Goal: Ask a question: Seek information or help from site administrators or community

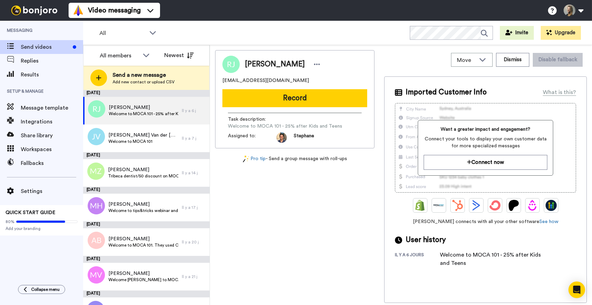
scroll to position [595, 0]
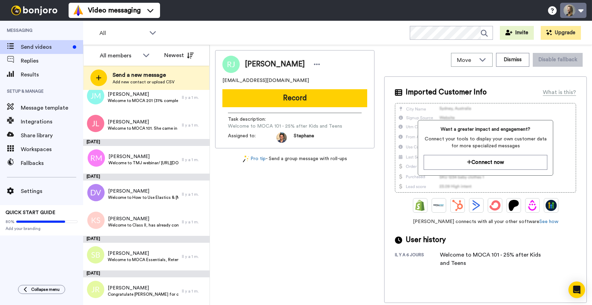
click at [578, 12] on button at bounding box center [573, 10] width 26 height 15
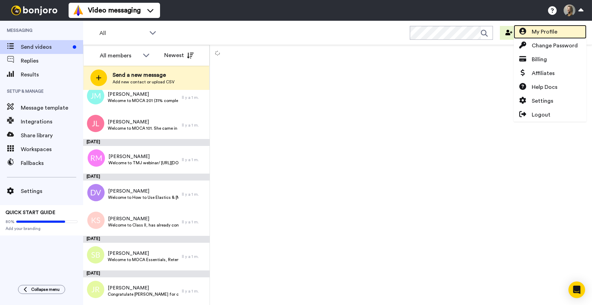
click at [551, 33] on span "My Profile" at bounding box center [545, 32] width 26 height 8
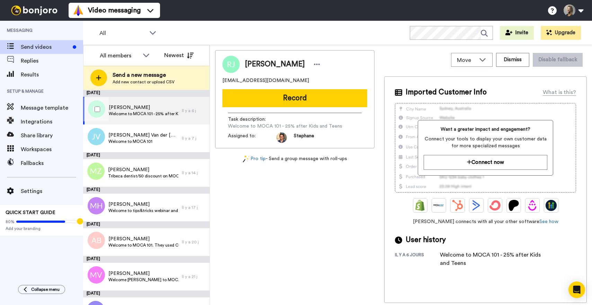
click at [126, 115] on span "Welcome to MOCA 101 - 25% after Kids and Teens" at bounding box center [144, 114] width 70 height 6
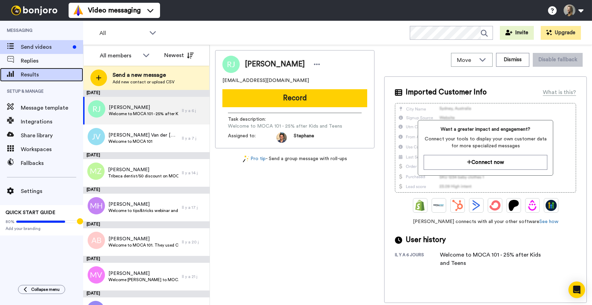
click at [40, 75] on span "Results" at bounding box center [52, 75] width 62 height 8
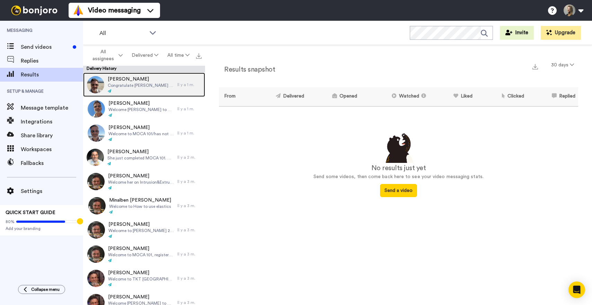
click at [142, 89] on div at bounding box center [141, 91] width 66 height 5
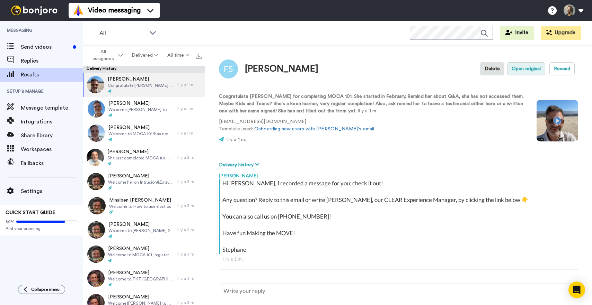
click at [537, 66] on button "Open original" at bounding box center [526, 68] width 38 height 13
type textarea "x"
click at [35, 103] on div "Message template" at bounding box center [41, 108] width 83 height 14
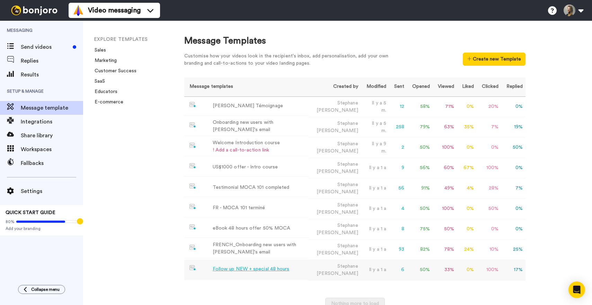
click at [245, 268] on div "Follow up NEW + special 48 hours" at bounding box center [251, 269] width 77 height 7
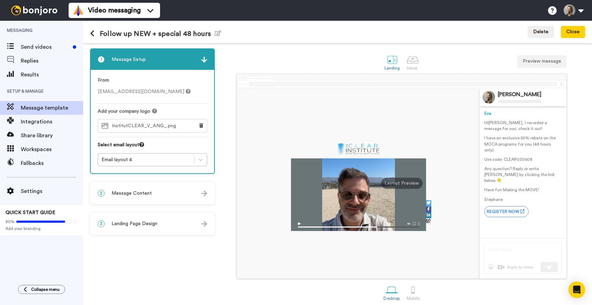
click at [159, 127] on span "InstitutCLEAR_V_ANG_.png" at bounding box center [146, 126] width 68 height 6
click at [163, 126] on span "InstitutCLEAR_V_ANG_.png" at bounding box center [146, 126] width 68 height 6
click at [187, 127] on div "InstitutCLEAR_V_ANG_.png" at bounding box center [144, 125] width 92 height 13
click at [136, 126] on span "InstitutCLEAR_V_ANG_.png" at bounding box center [146, 126] width 68 height 6
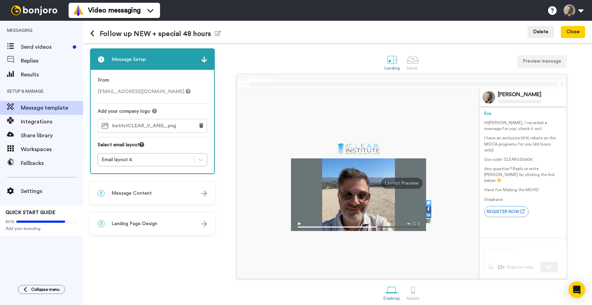
click at [180, 125] on div "InstitutCLEAR_V_ANG_.png" at bounding box center [144, 125] width 92 height 13
click at [155, 112] on icon at bounding box center [154, 111] width 5 height 5
click at [477, 44] on div "1 Message Setup From eva@theclearinstitute.com Add your company logo InstitutCL…" at bounding box center [337, 174] width 509 height 262
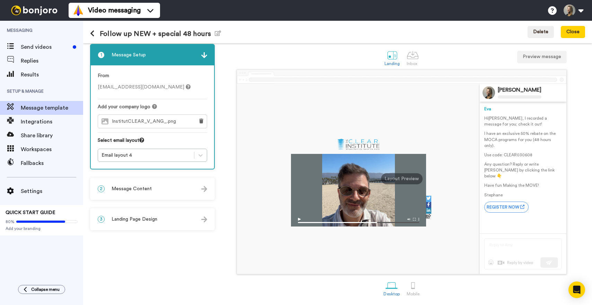
click at [204, 56] on img at bounding box center [204, 55] width 6 height 6
click at [145, 189] on span "Message Content" at bounding box center [132, 189] width 40 height 7
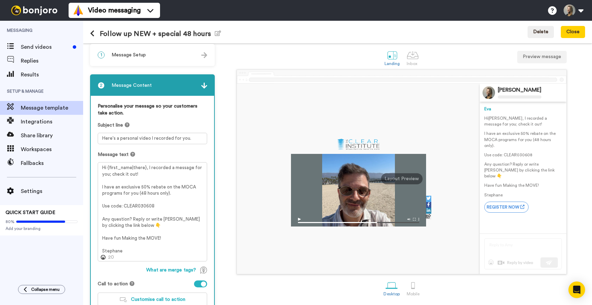
scroll to position [0, 0]
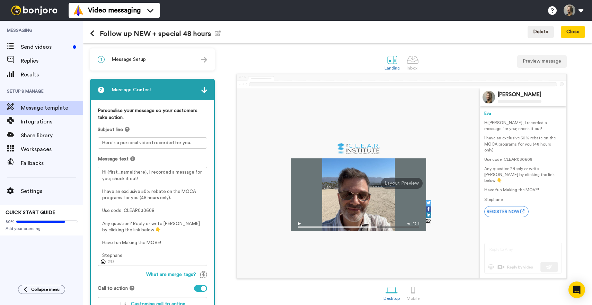
click at [205, 91] on img at bounding box center [204, 90] width 6 height 6
click at [199, 92] on div "2 Message Content" at bounding box center [152, 90] width 123 height 21
click at [136, 63] on div "1 Message Setup" at bounding box center [152, 59] width 123 height 21
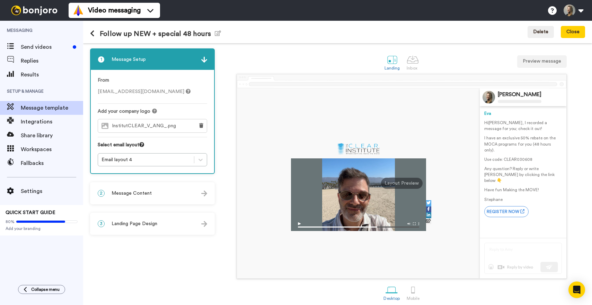
click at [125, 126] on span "InstitutCLEAR_V_ANG_.png" at bounding box center [146, 126] width 68 height 6
click at [200, 124] on icon at bounding box center [201, 125] width 4 height 5
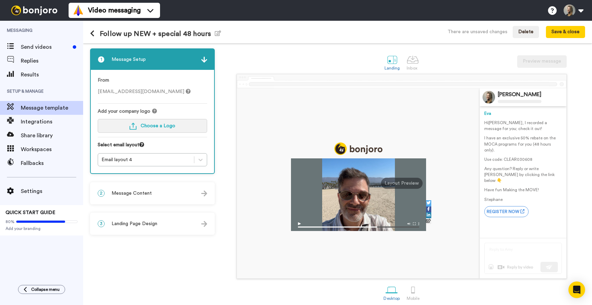
click at [165, 126] on span "Choose a Logo" at bounding box center [158, 126] width 35 height 5
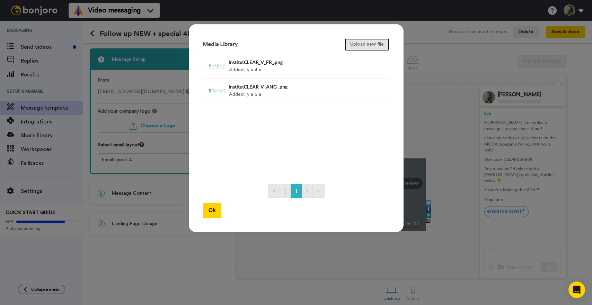
click at [361, 44] on button "Upload new file" at bounding box center [367, 44] width 45 height 12
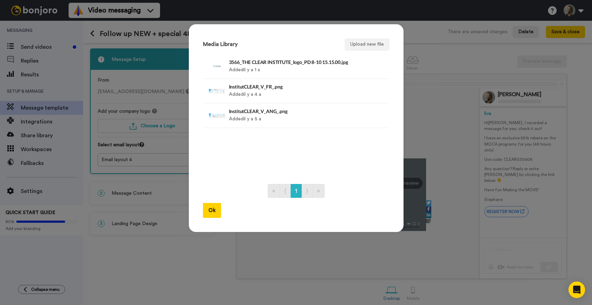
click at [350, 163] on ul "3566_THE CLEAR INSTITUTE_logo_PD 8-10 15.15.00.jpg Added il y a 1 s Delete Inst…" at bounding box center [296, 115] width 186 height 123
click at [258, 267] on div "Media Library Upload new file 3566_THE CLEAR INSTITUTE_logo_PD 8-10 15.15.00.jp…" at bounding box center [296, 152] width 592 height 305
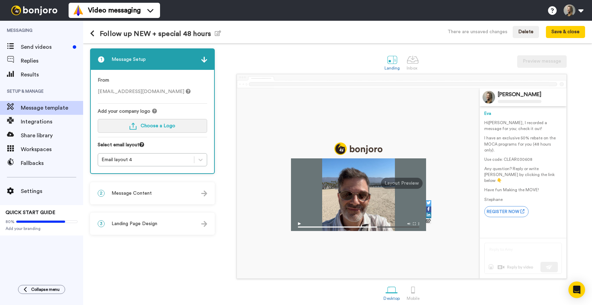
click at [156, 126] on span "Choose a Logo" at bounding box center [158, 126] width 35 height 5
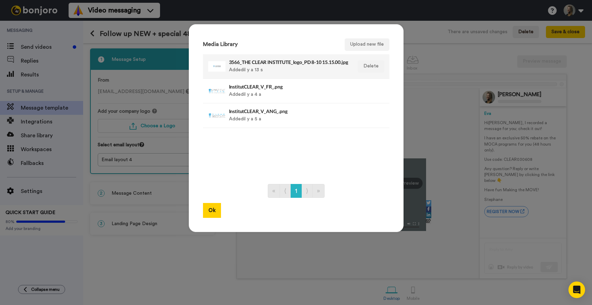
click at [301, 61] on h4 "3566_THE CLEAR INSTITUTE_logo_PD 8-10 15.15.00.jpg" at bounding box center [288, 62] width 119 height 5
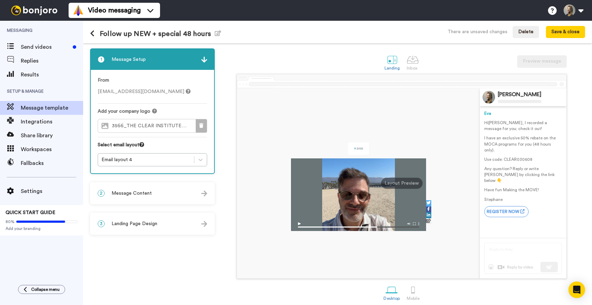
click at [202, 124] on icon at bounding box center [201, 125] width 4 height 5
click at [168, 130] on button "Choose a Logo" at bounding box center [152, 126] width 109 height 14
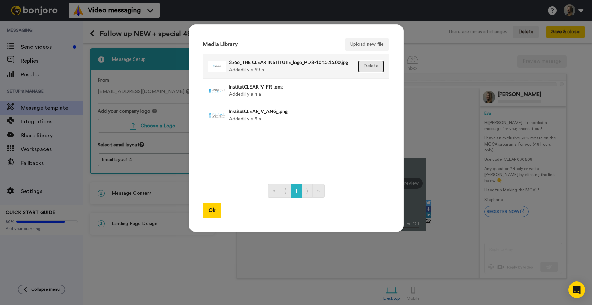
click at [374, 64] on button "Delete" at bounding box center [371, 66] width 26 height 12
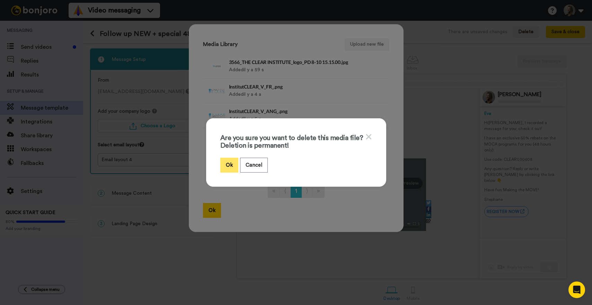
click at [233, 164] on button "Ok" at bounding box center [229, 165] width 18 height 15
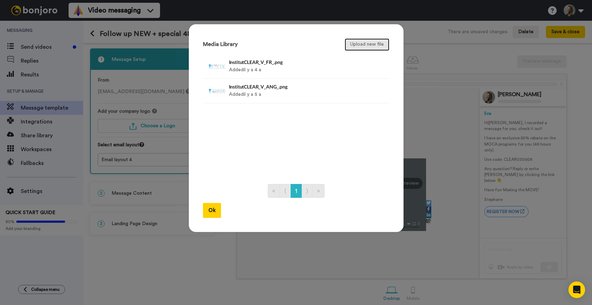
click at [354, 47] on button "Upload new file" at bounding box center [367, 44] width 45 height 12
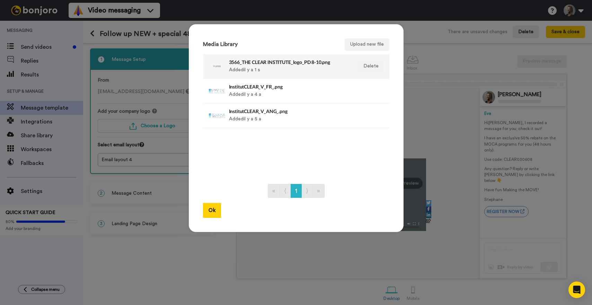
click at [273, 67] on div "3566_THE CLEAR INSTITUTE_logo_PD 8-10.png Added il y a 1 s" at bounding box center [288, 66] width 119 height 17
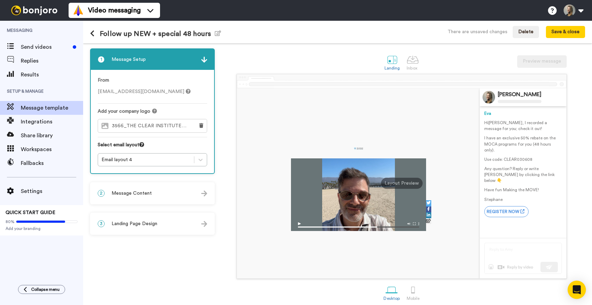
click at [575, 290] on icon "Open Intercom Messenger" at bounding box center [576, 290] width 8 height 9
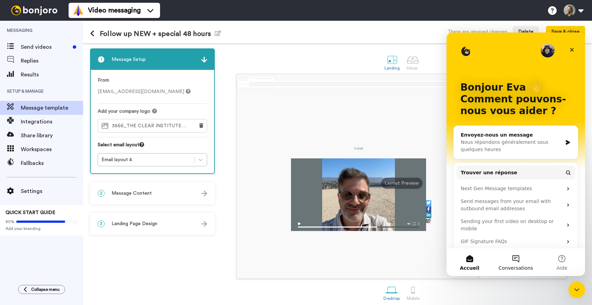
click at [518, 259] on button "Conversations" at bounding box center [515, 263] width 46 height 28
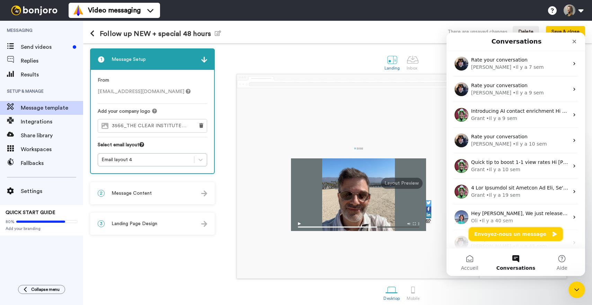
click at [507, 233] on button "Envoyez-nous un message" at bounding box center [516, 235] width 94 height 14
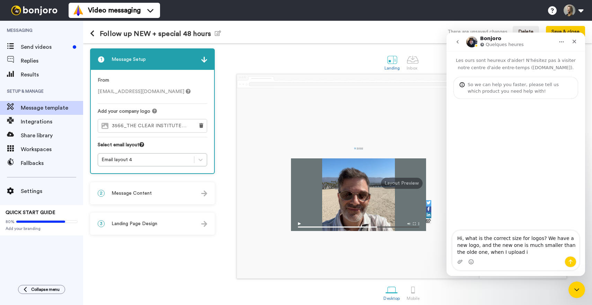
type textarea "Hi, what is the correct size for logos? We have a new logo, and the new one is …"
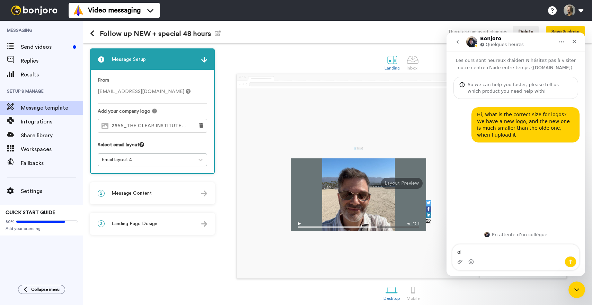
type textarea "old"
click at [154, 110] on icon at bounding box center [154, 111] width 5 height 5
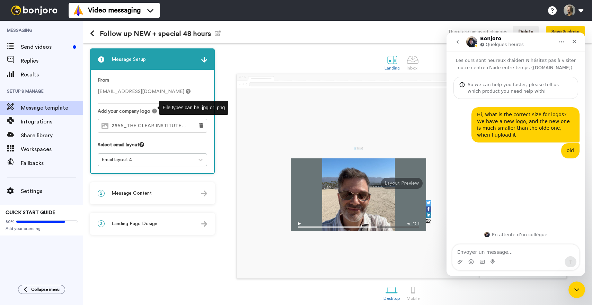
click at [138, 128] on span "3566_THE CLEAR INSTITUTE_logo_PD 8-10.png" at bounding box center [151, 126] width 79 height 6
click at [201, 125] on icon at bounding box center [201, 125] width 4 height 5
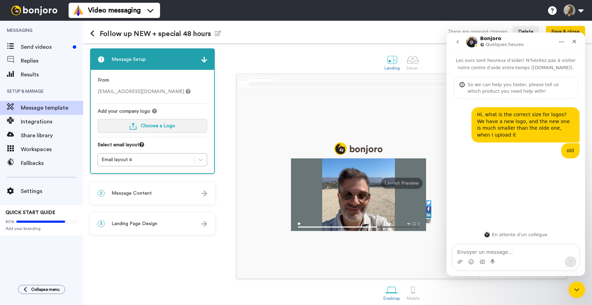
click at [156, 125] on span "Choose a Logo" at bounding box center [158, 126] width 35 height 5
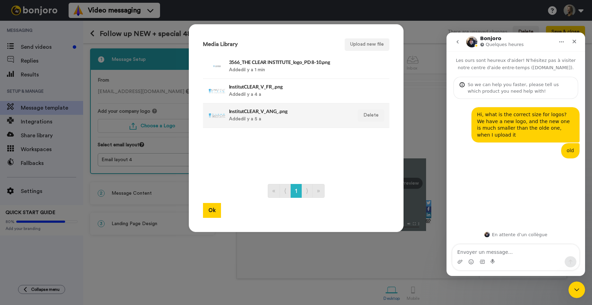
click at [254, 116] on div "InstitutCLEAR_V_ANG_.png Added il y a 5 a" at bounding box center [288, 115] width 119 height 17
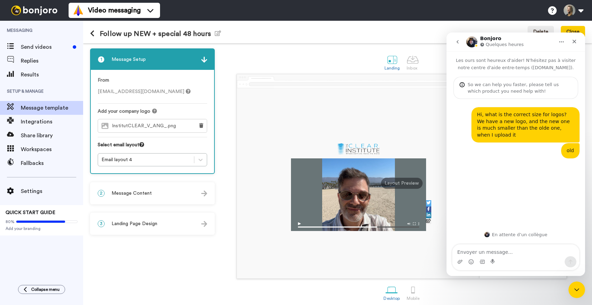
click at [258, 176] on div at bounding box center [358, 183] width 243 height 190
click at [459, 43] on icon "go back" at bounding box center [458, 42] width 6 height 6
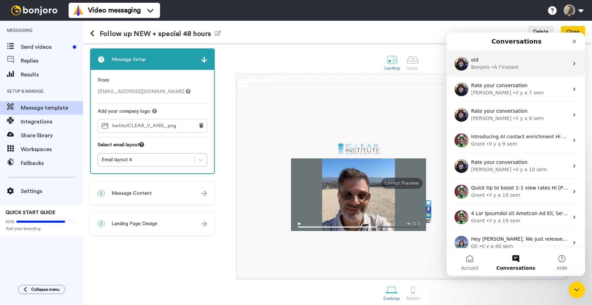
click at [504, 70] on div "• À l’instant" at bounding box center [504, 67] width 27 height 7
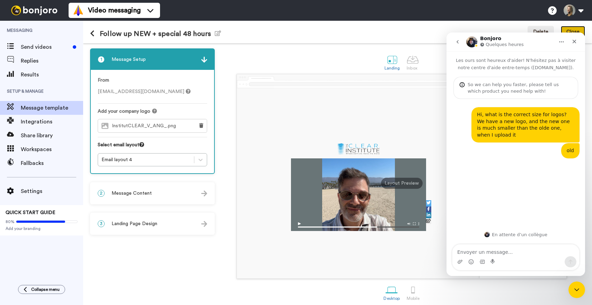
click at [575, 28] on button "Close" at bounding box center [573, 32] width 24 height 12
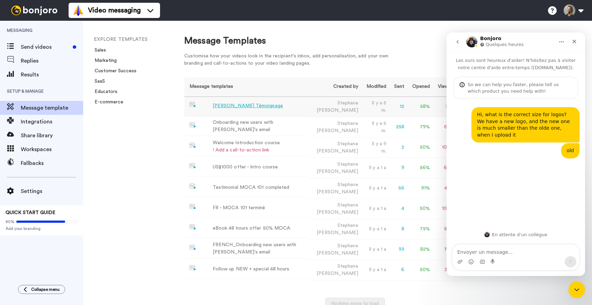
click at [230, 107] on div "FOAT Témoignage" at bounding box center [248, 106] width 70 height 7
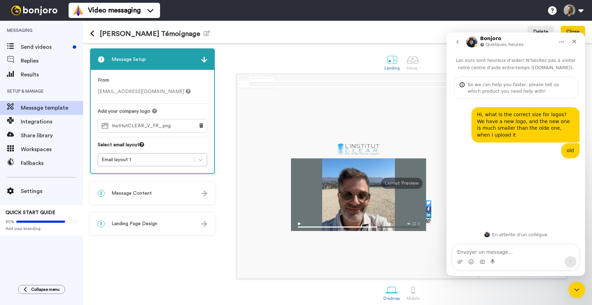
click at [158, 260] on div "1 Message Setup From eva@theclearinstitute.com Add your company logo InstitutCL…" at bounding box center [154, 176] width 128 height 256
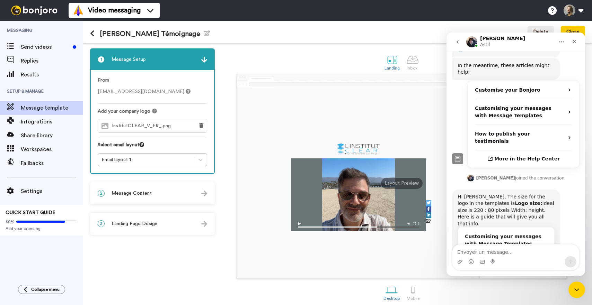
scroll to position [160, 0]
click at [518, 248] on span "Add your own branding, call to action buttons, subject lines…" at bounding box center [502, 254] width 74 height 13
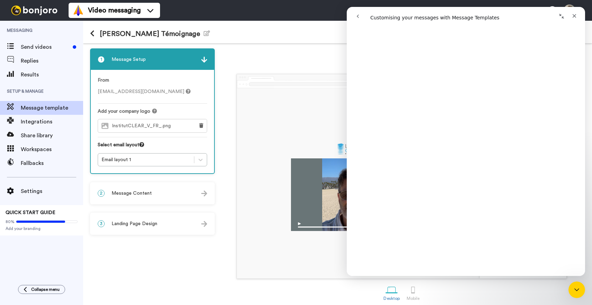
scroll to position [1322, 0]
click at [358, 16] on icon "go back" at bounding box center [358, 17] width 6 height 6
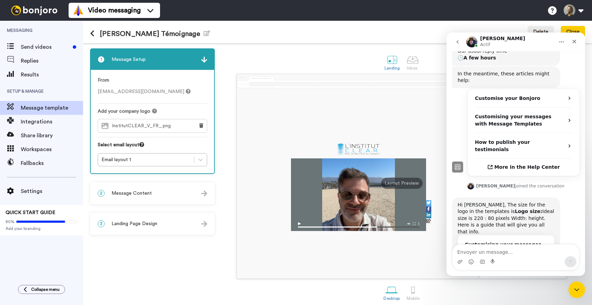
scroll to position [160, 0]
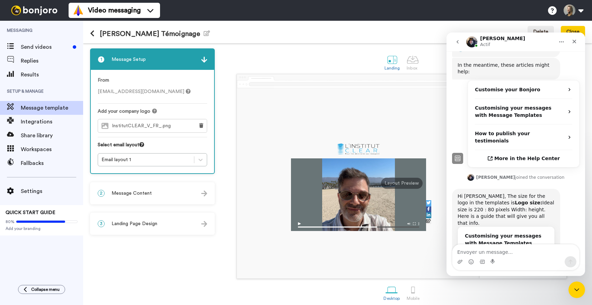
click at [485, 252] on textarea "Envoyer un message..." at bounding box center [515, 251] width 127 height 12
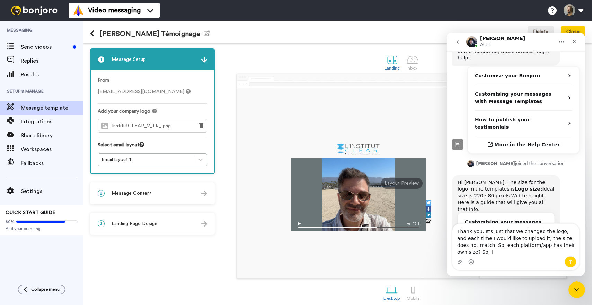
scroll to position [180, 0]
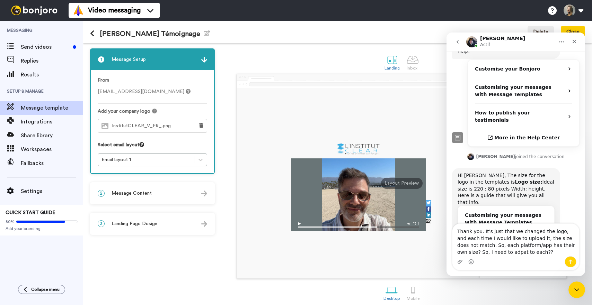
click at [479, 248] on textarea "Thank you. It's just that we changed the logo, and each time I would like to up…" at bounding box center [515, 240] width 127 height 33
click at [482, 251] on textarea "Thank you. It's just that we changed the logo, and each time I would like to up…" at bounding box center [515, 240] width 127 height 33
click at [543, 254] on textarea "Thank you. It's just that we changed the logo, and each time I would like to up…" at bounding box center [515, 240] width 127 height 33
type textarea "Thank you. It's just that we changed the logo, and each time I would like to up…"
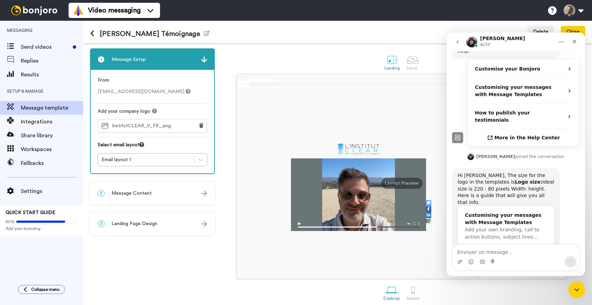
scroll to position [207, 0]
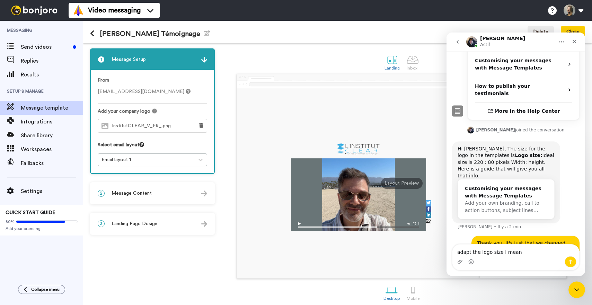
click at [499, 254] on textarea "adapt the logo size I mean" at bounding box center [515, 251] width 127 height 12
type textarea "adapt the logo size, I mean"
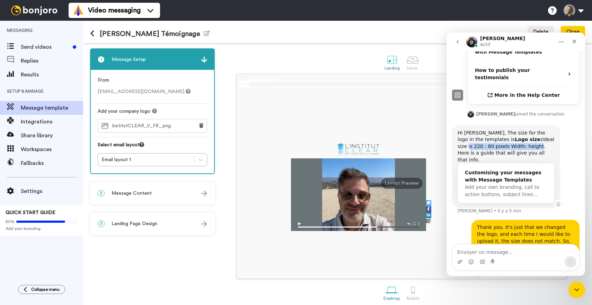
drag, startPoint x: 509, startPoint y: 113, endPoint x: 535, endPoint y: 103, distance: 27.2
click at [535, 130] on div "Hi Eva, The size for the logo in the templates is Logo size: Ideal size is 220 …" at bounding box center [506, 147] width 97 height 34
click at [531, 130] on div "Hi Eva, The size for the logo in the templates is Logo size: Ideal size is 220 …" at bounding box center [506, 147] width 97 height 34
drag, startPoint x: 511, startPoint y: 112, endPoint x: 537, endPoint y: 107, distance: 27.1
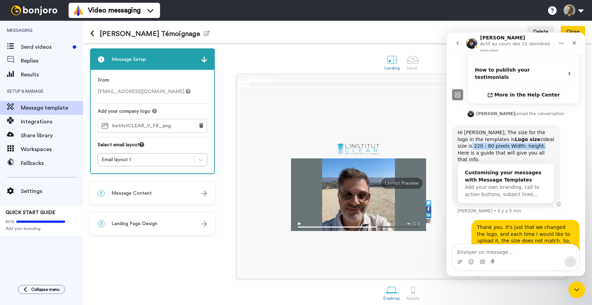
click at [537, 130] on div "Hi Eva, The size for the logo in the templates is Logo size: Ideal size is 220 …" at bounding box center [506, 147] width 97 height 34
copy div "220 : 80 pixels Width: height."
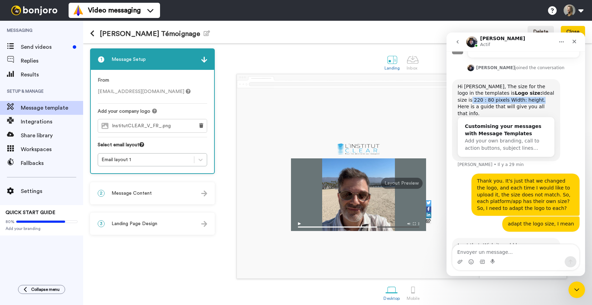
scroll to position [271, 0]
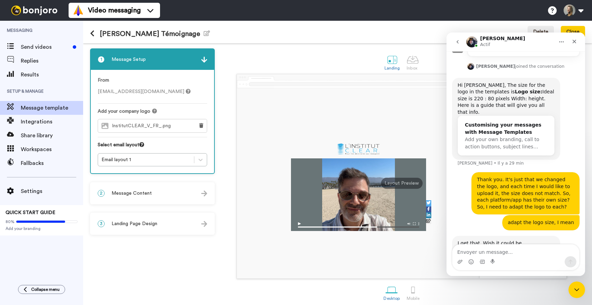
click at [511, 259] on div "Intercom Messenger" at bounding box center [515, 262] width 127 height 11
click at [511, 252] on textarea "Envoyer un message..." at bounding box center [515, 251] width 127 height 12
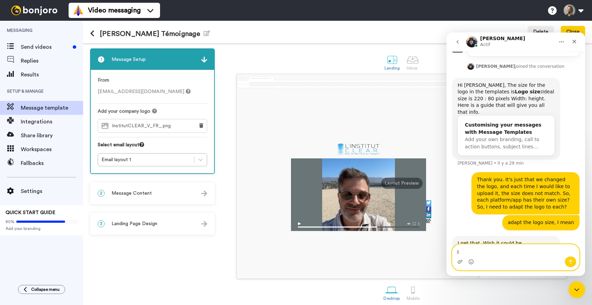
type textarea "I"
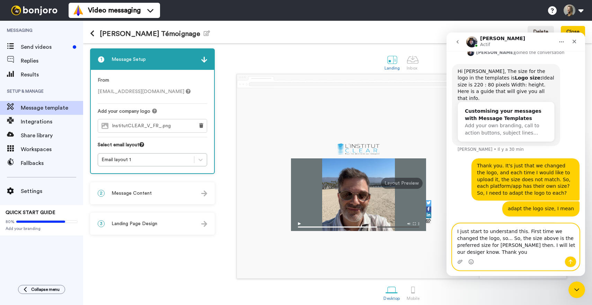
scroll to position [292, 0]
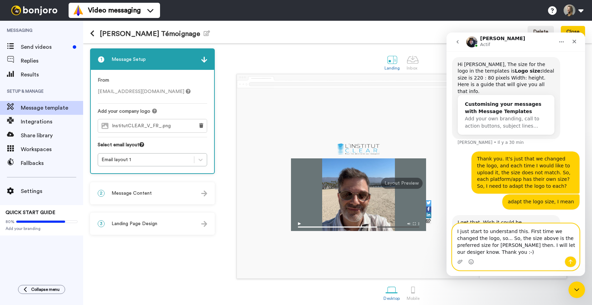
click at [534, 246] on textarea "I just start to understand this. First time we changed the logo, so... So, the …" at bounding box center [515, 240] width 127 height 33
type textarea "I just start to understand this. First time we changed the logo, so... So, the …"
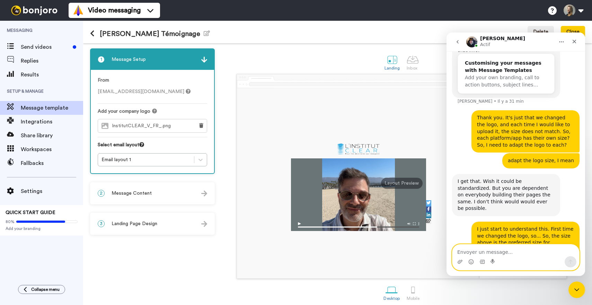
scroll to position [332, 0]
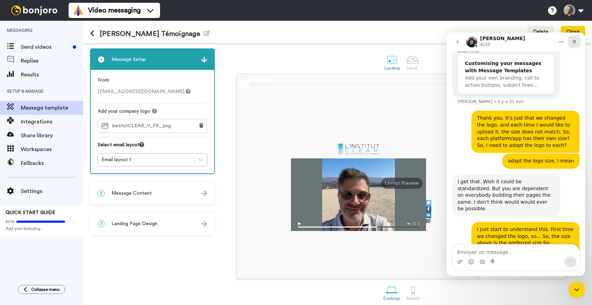
click at [573, 41] on icon "Fermer" at bounding box center [574, 42] width 4 height 4
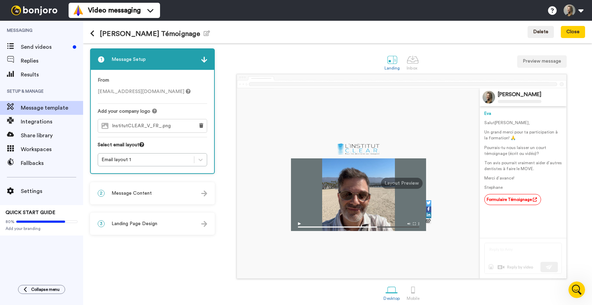
scroll to position [326, 0]
